Goal: Task Accomplishment & Management: Complete application form

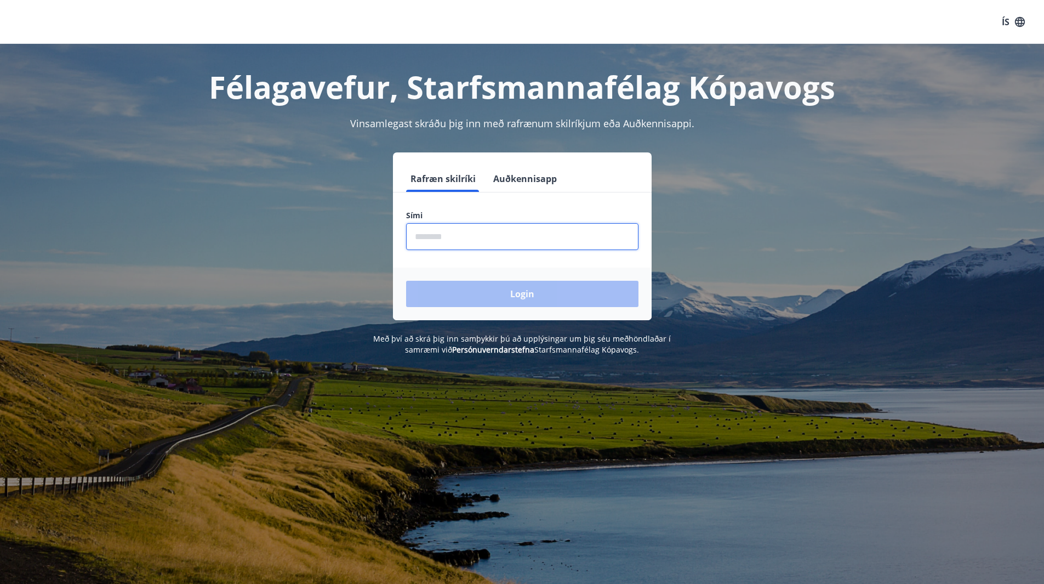
click at [496, 241] on input "phone" at bounding box center [522, 236] width 232 height 27
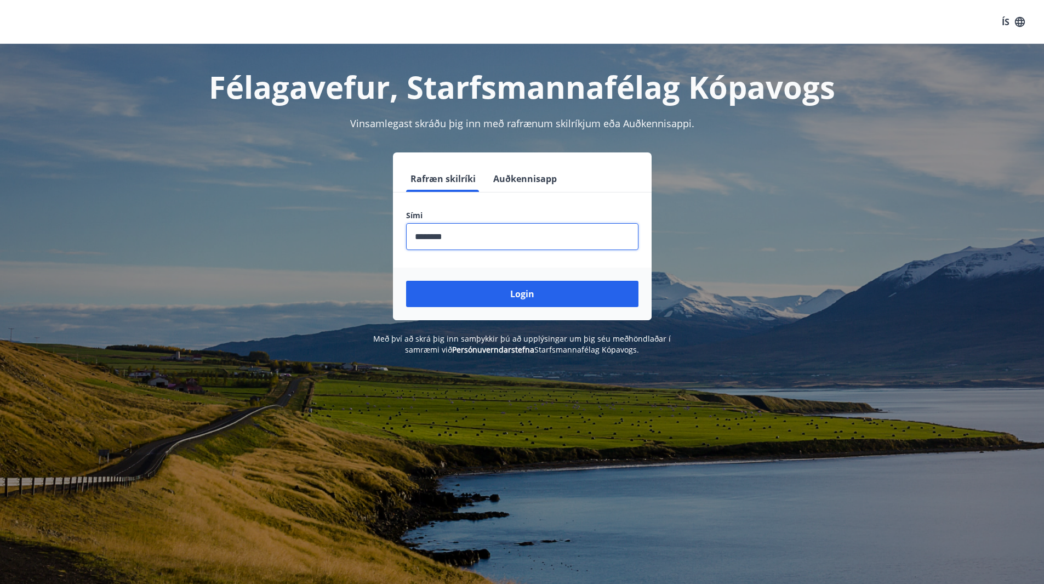
type input "********"
click at [406, 281] on button "Login" at bounding box center [522, 294] width 232 height 26
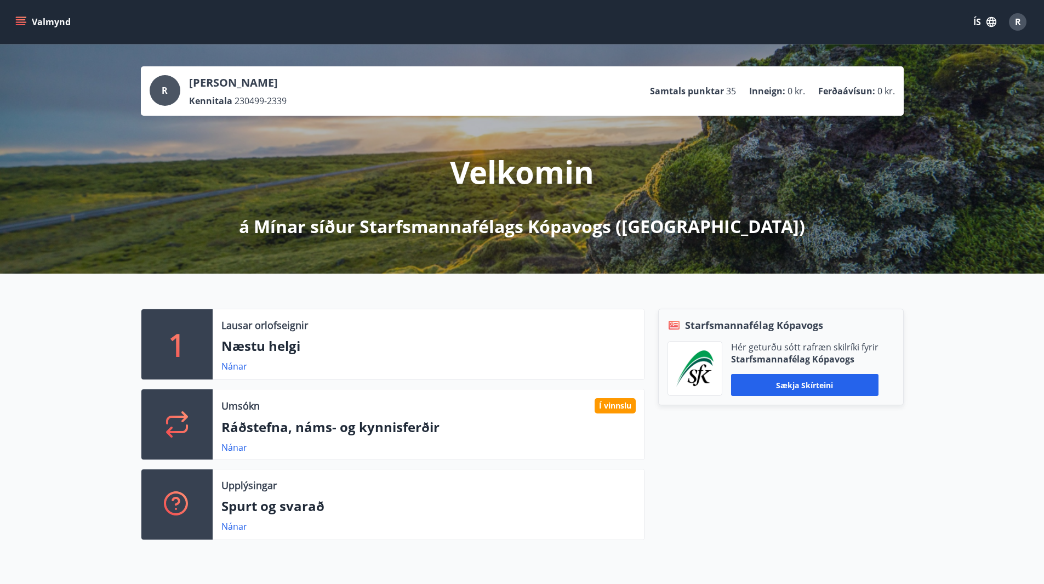
click at [27, 15] on button "Valmynd" at bounding box center [44, 22] width 62 height 20
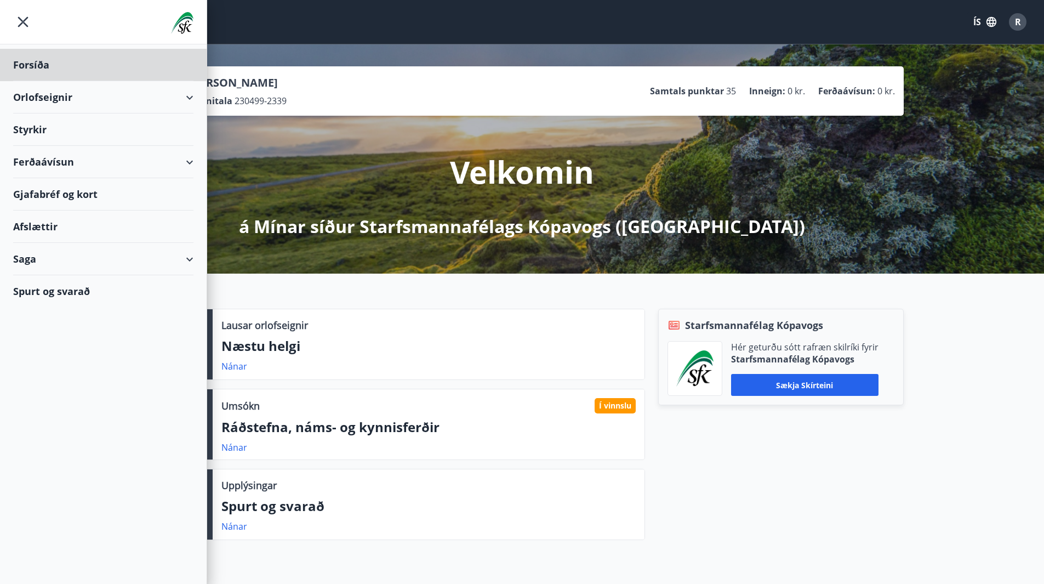
click at [42, 81] on div "Styrkir" at bounding box center [103, 65] width 180 height 32
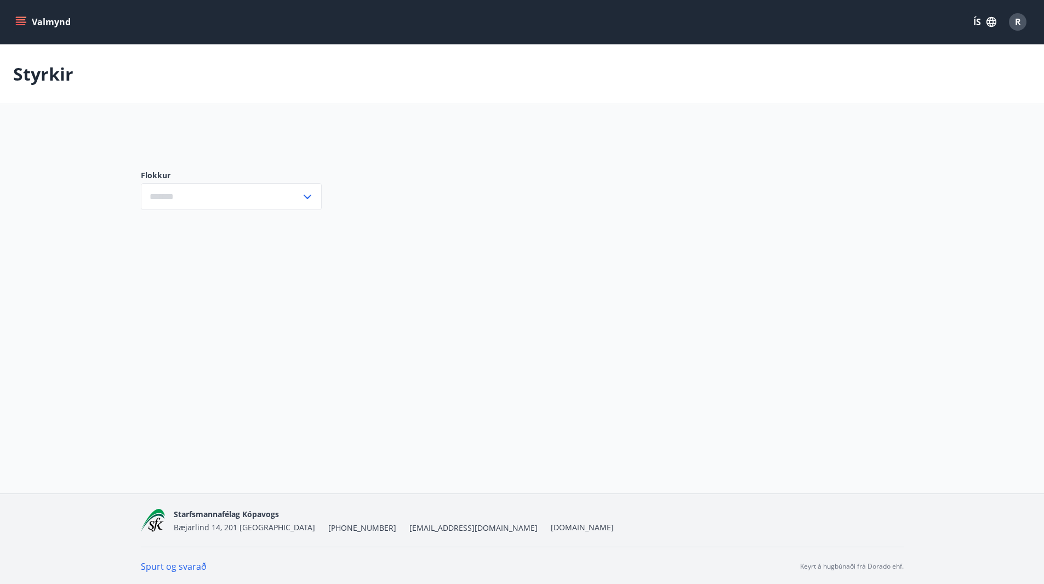
type input "***"
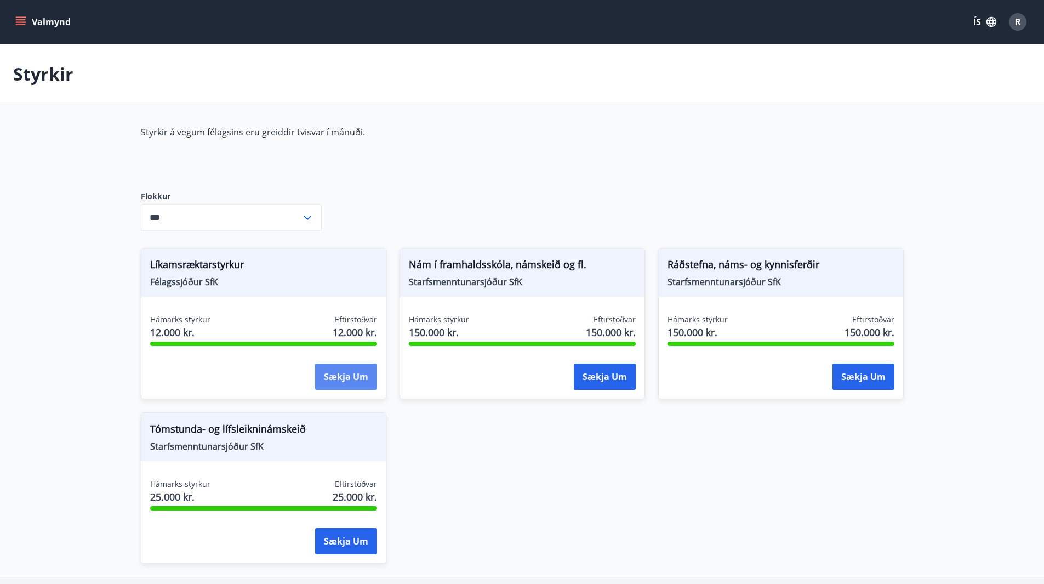
click at [337, 374] on button "Sækja um" at bounding box center [346, 376] width 62 height 26
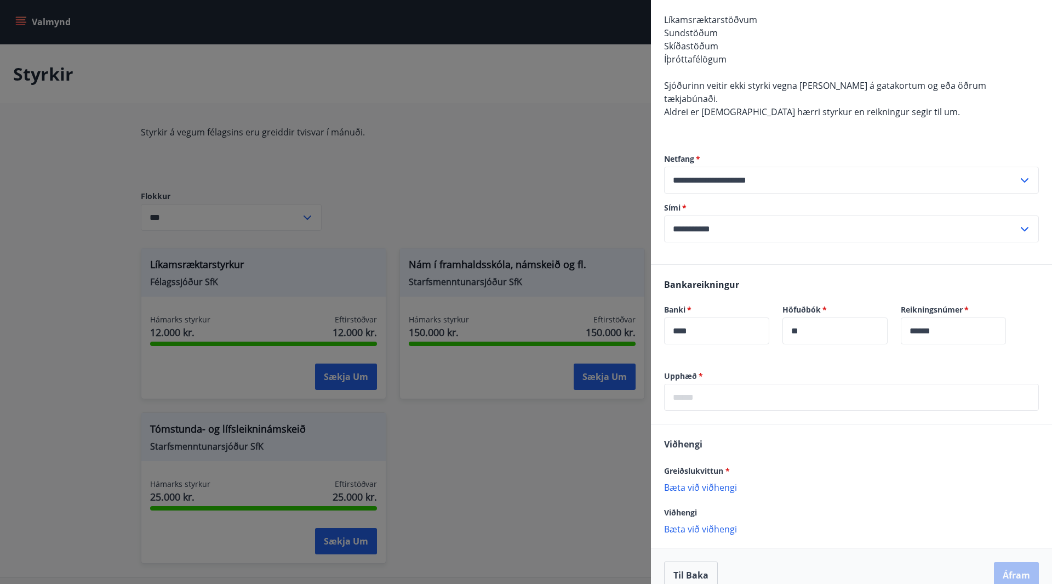
scroll to position [318, 0]
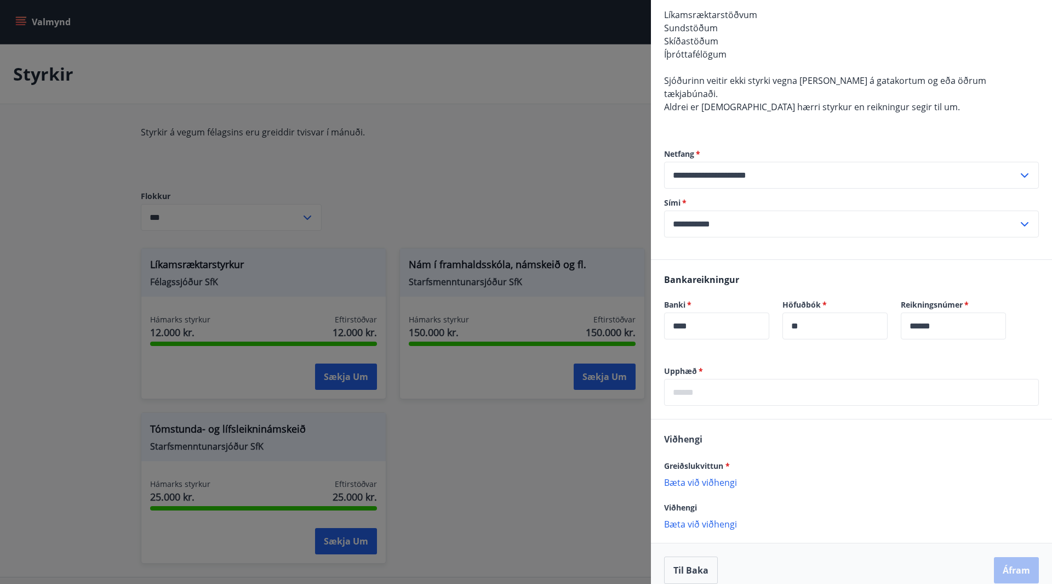
click at [744, 385] on input "text" at bounding box center [851, 392] width 375 height 27
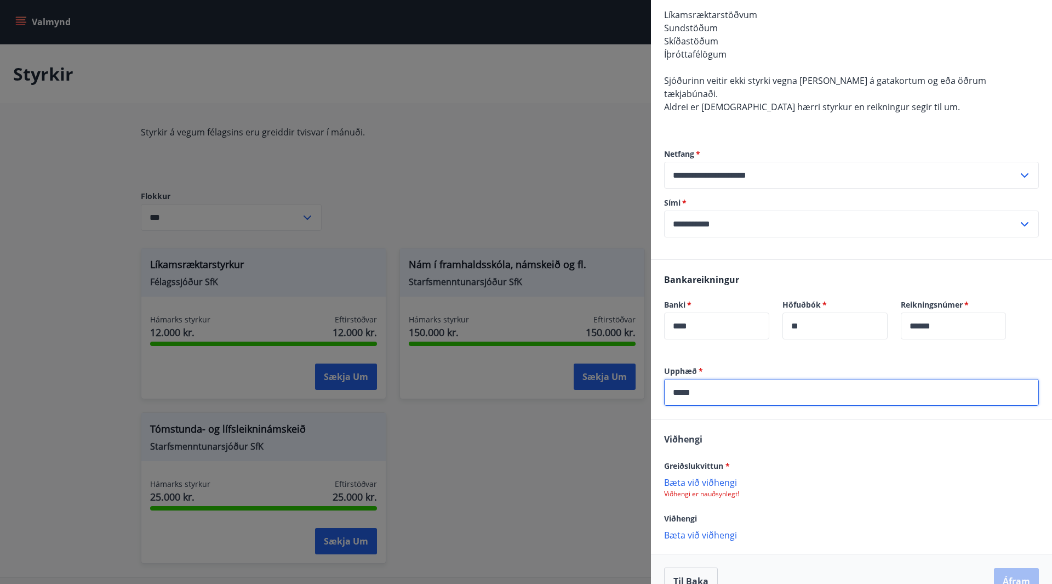
type input "*****"
click at [707, 462] on div "Greiðslukvittun * Bæta við viðhengi Viðhengi er nauðsynlegt!" at bounding box center [851, 478] width 375 height 39
click at [708, 476] on p "Bæta við viðhengi" at bounding box center [851, 481] width 375 height 11
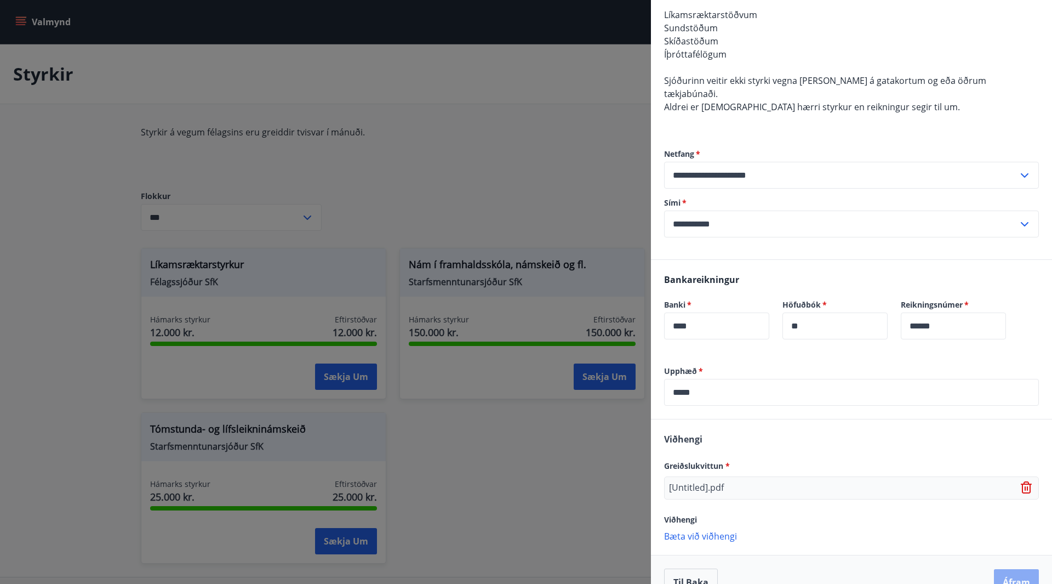
click at [998, 569] on button "Áfram" at bounding box center [1016, 582] width 45 height 26
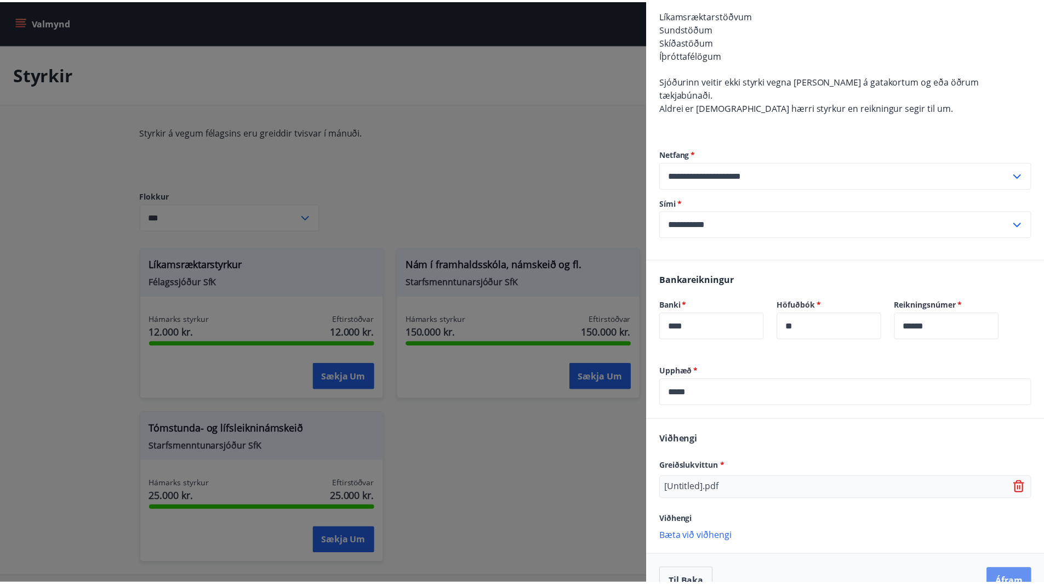
scroll to position [0, 0]
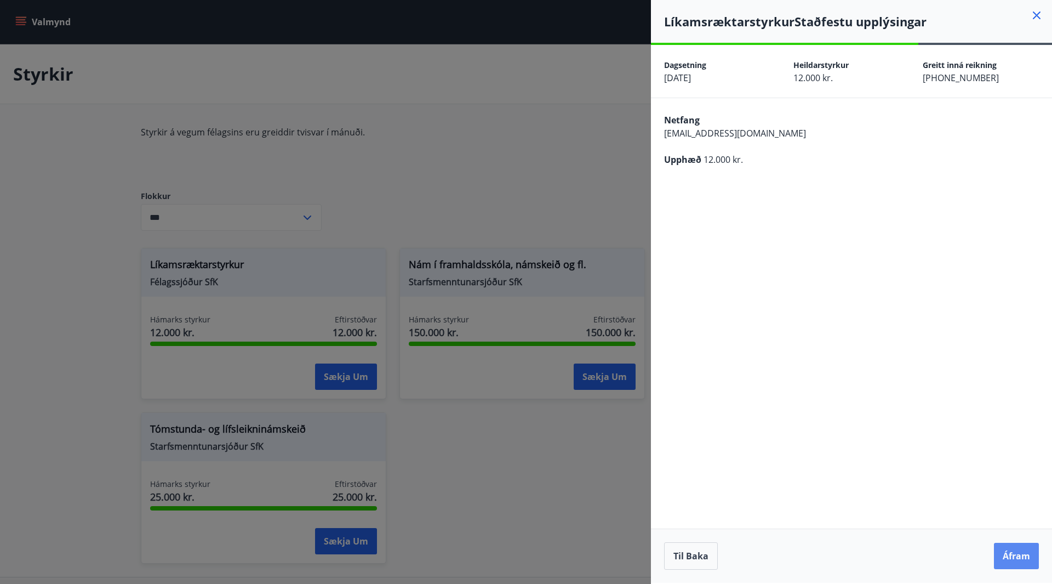
click at [1009, 549] on button "Áfram" at bounding box center [1016, 556] width 45 height 26
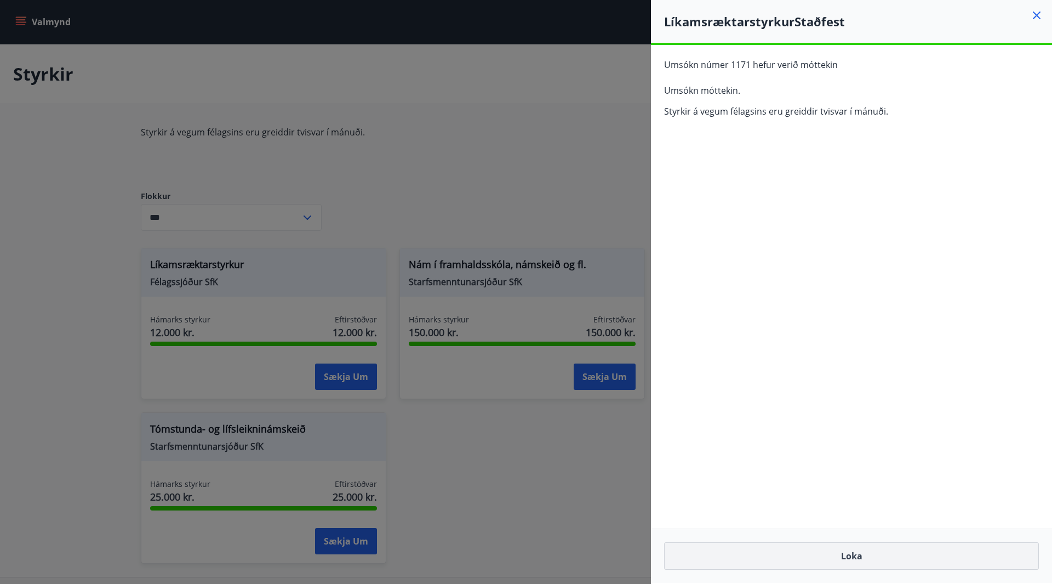
click at [870, 556] on button "Loka" at bounding box center [851, 555] width 375 height 27
